Goal: Task Accomplishment & Management: Use online tool/utility

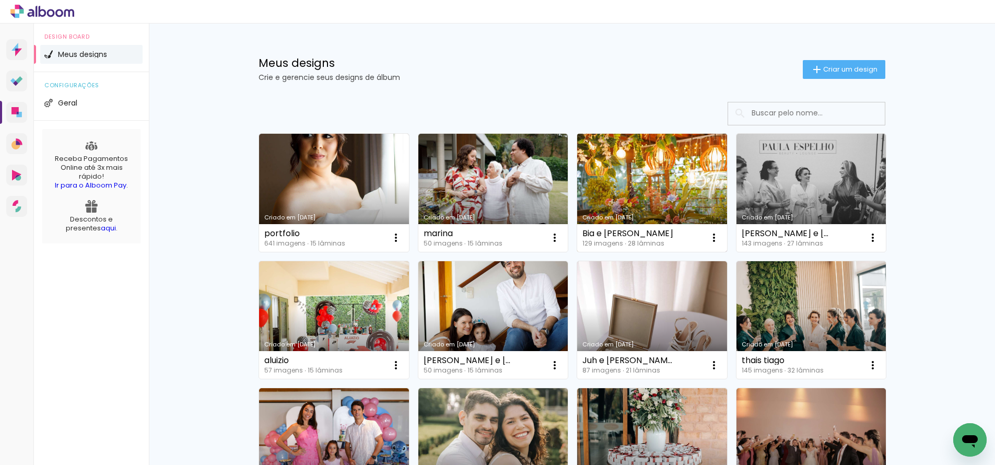
click at [663, 174] on link "Criado em [DATE]" at bounding box center [652, 193] width 150 height 118
